Goal: Task Accomplishment & Management: Manage account settings

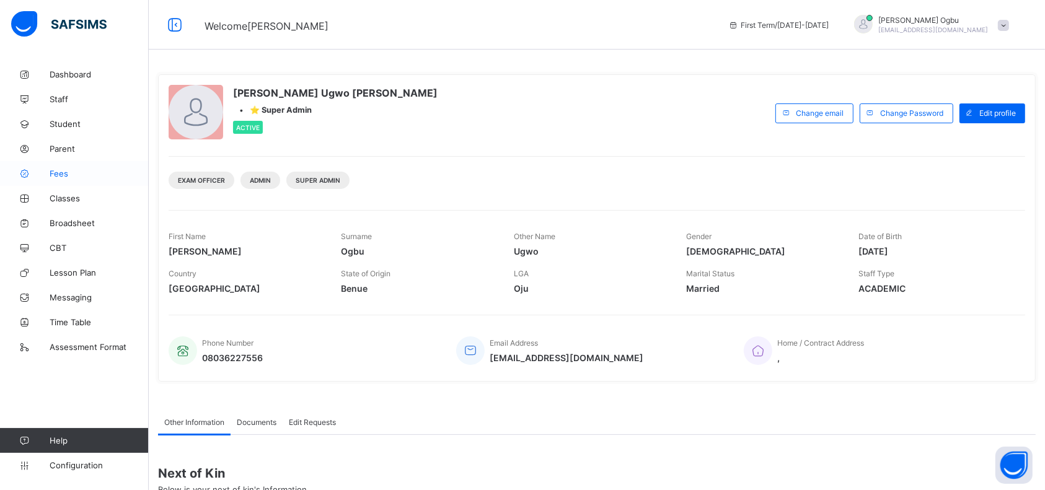
click at [54, 175] on span "Fees" at bounding box center [99, 174] width 99 height 10
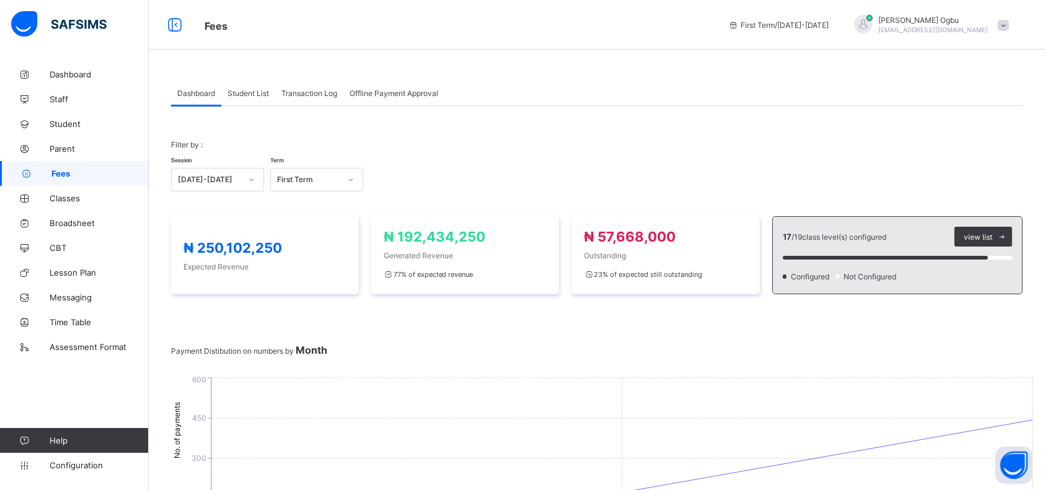
click at [242, 91] on span "Student List" at bounding box center [249, 93] width 42 height 9
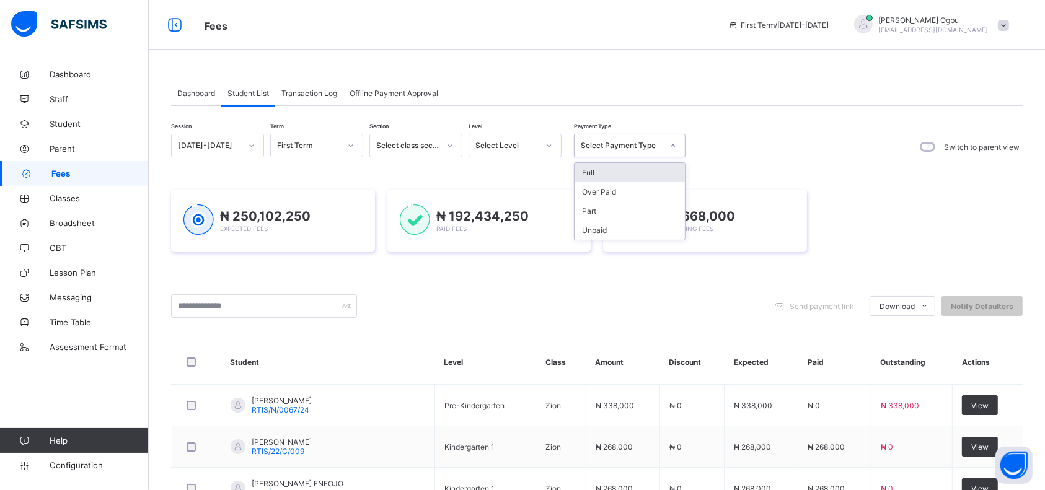
click at [612, 140] on div "Select Payment Type" at bounding box center [618, 145] width 87 height 17
click at [594, 172] on div "Full" at bounding box center [630, 172] width 110 height 19
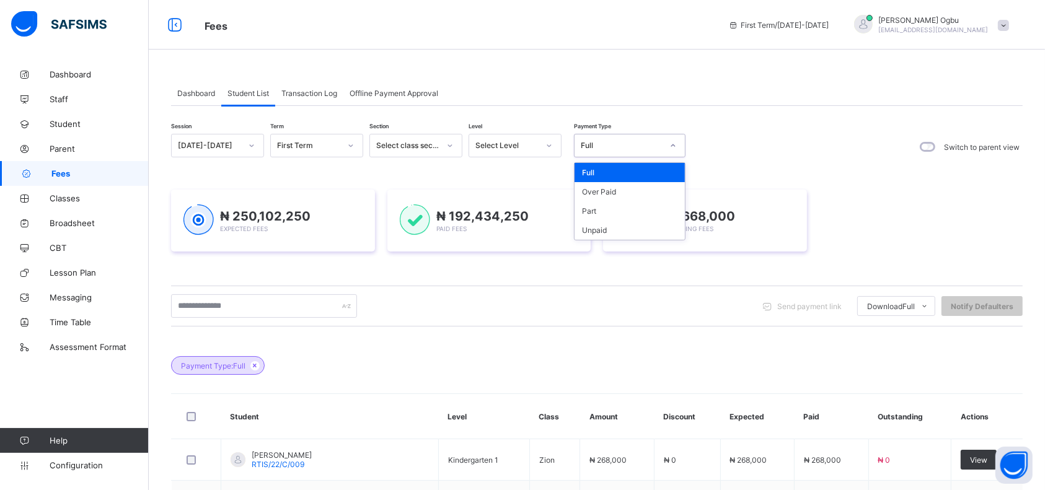
click at [613, 146] on div "Full" at bounding box center [622, 145] width 82 height 9
click at [591, 210] on div "Part" at bounding box center [630, 211] width 110 height 19
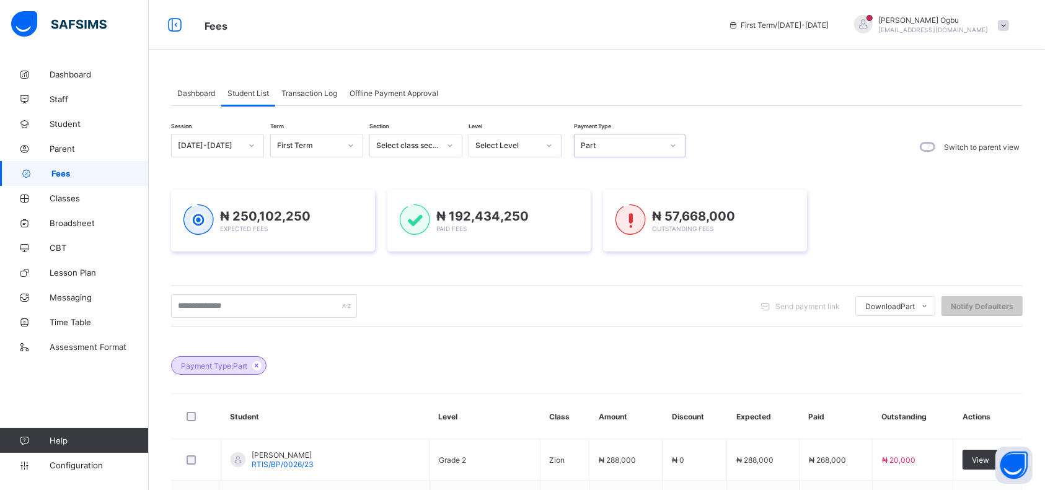
click at [1009, 29] on span at bounding box center [1003, 25] width 11 height 11
click at [967, 140] on span "Logout" at bounding box center [969, 143] width 82 height 14
